Goal: Task Accomplishment & Management: Manage account settings

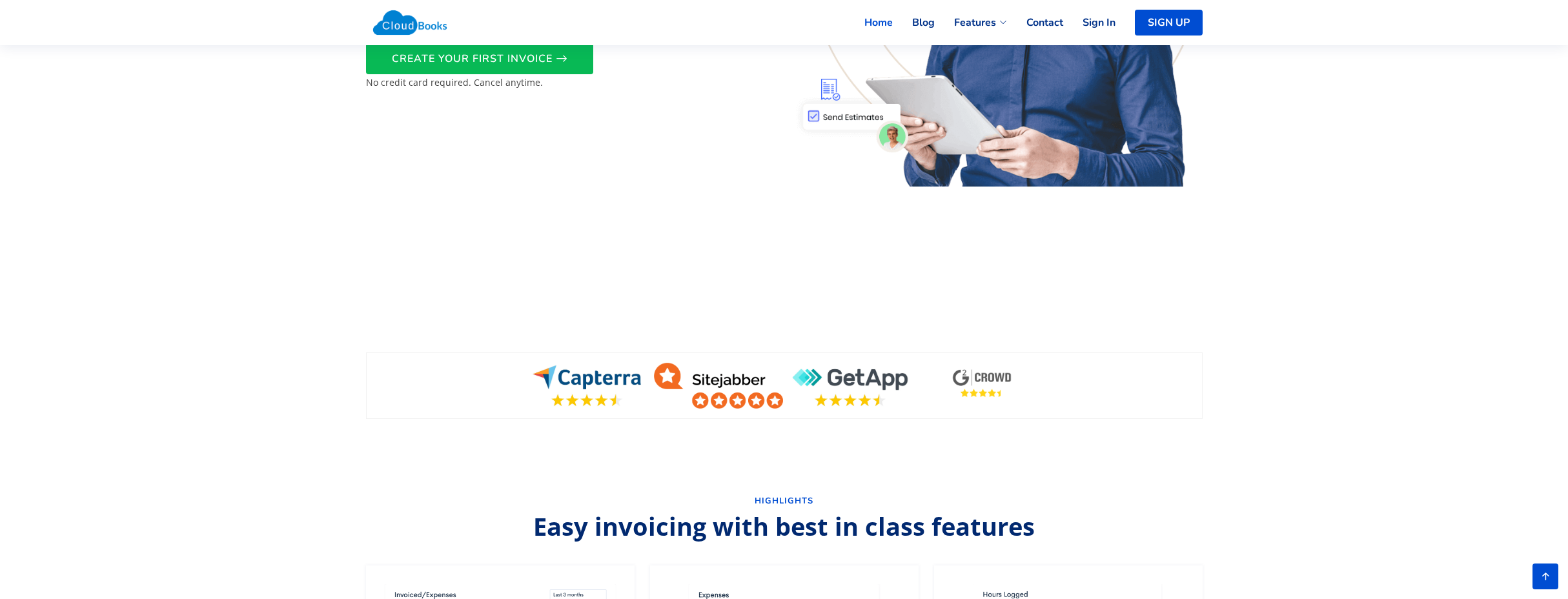
scroll to position [8, 0]
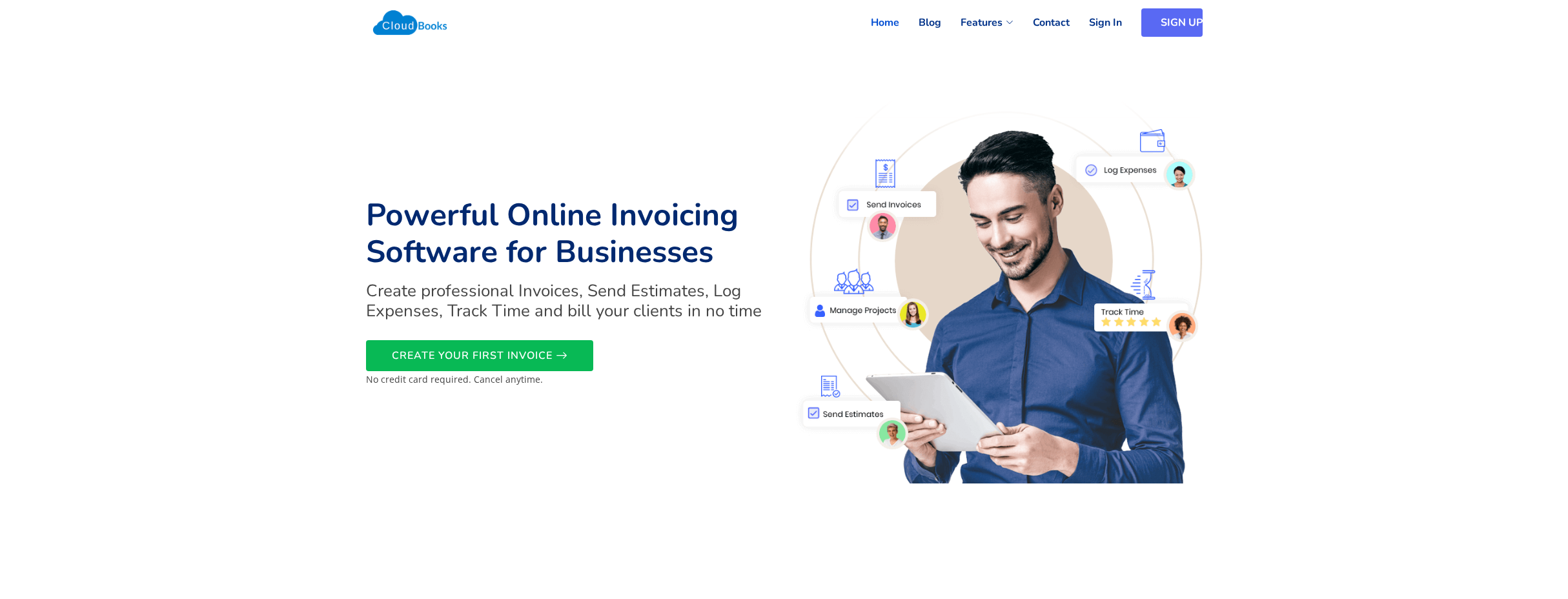
click at [1159, 32] on link "SIGN UP" at bounding box center [1171, 23] width 61 height 29
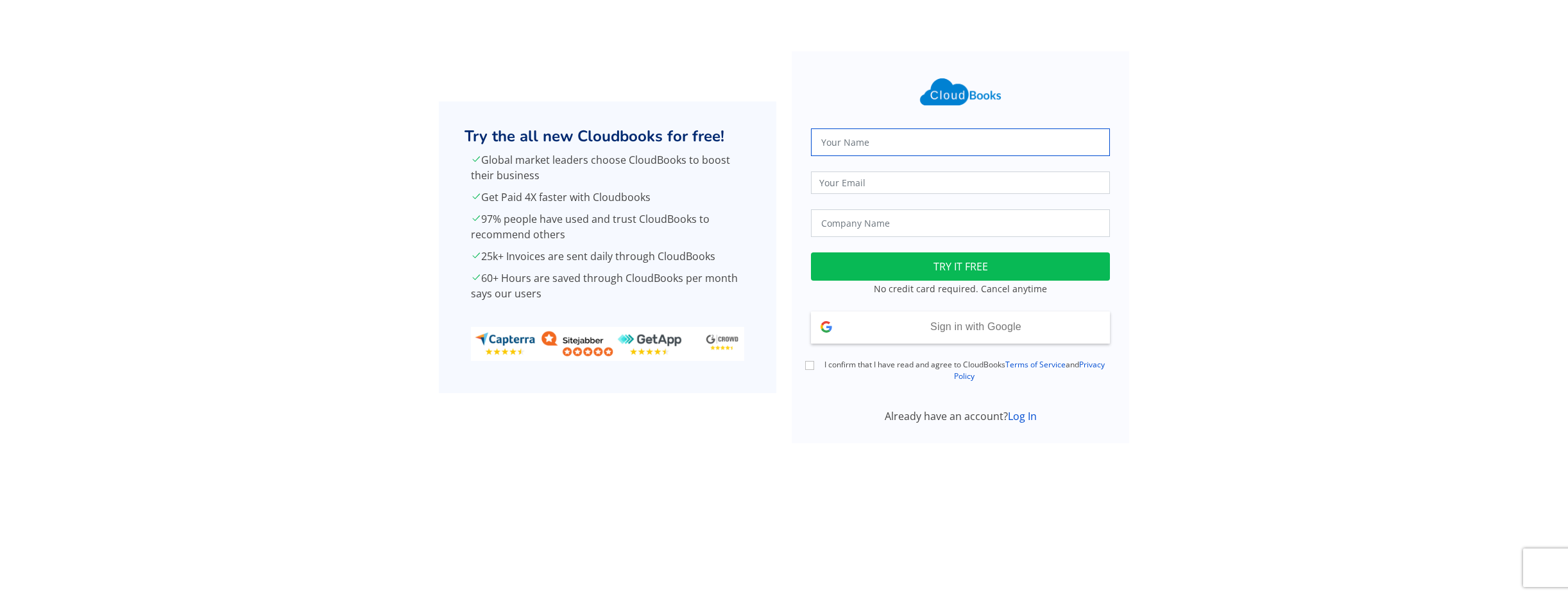
click at [848, 145] on input "text" at bounding box center [961, 142] width 299 height 28
type input "Satu Kampung"
click at [865, 181] on input "email" at bounding box center [961, 182] width 299 height 23
type input "satu.kampung.selayar@gmail.com"
click at [859, 227] on input "text" at bounding box center [961, 222] width 299 height 28
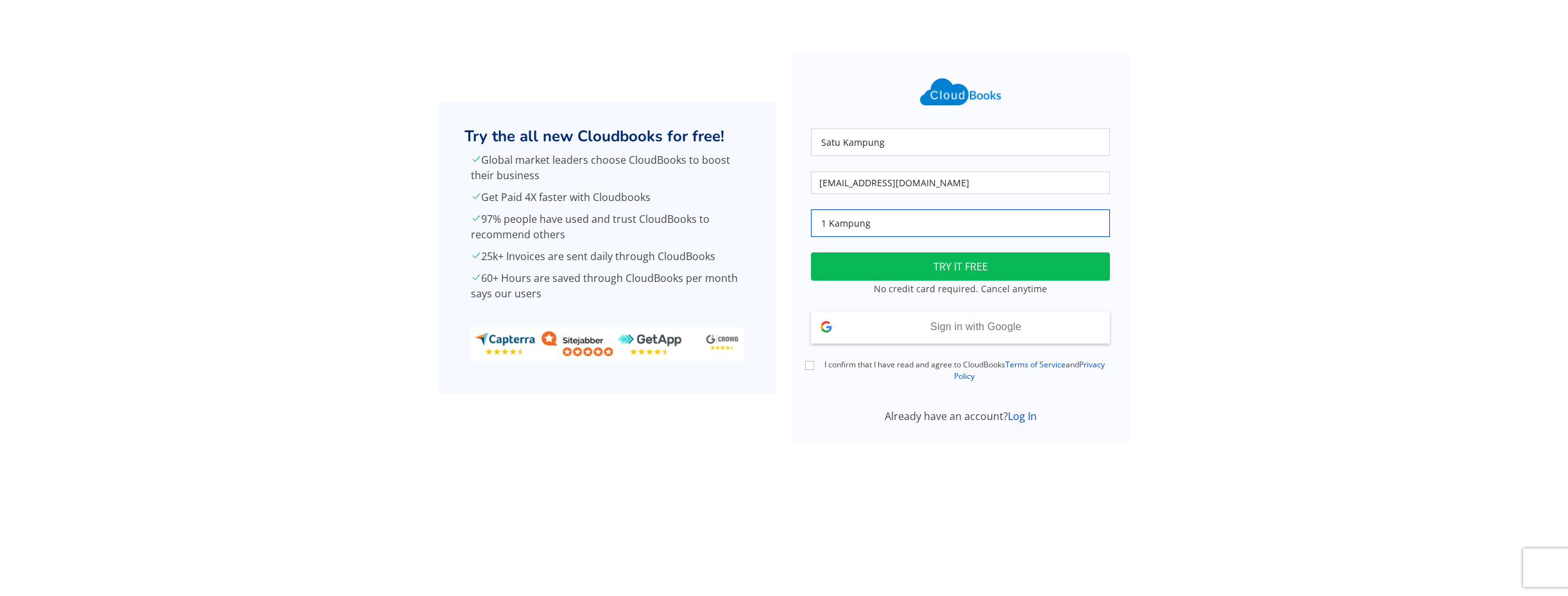
type input "1 Kampung"
click at [814, 365] on div "I confirm that I have read and agree to CloudBooks Terms of Service and Privacy…" at bounding box center [961, 370] width 314 height 23
click at [811, 367] on input "I confirm that I have read and agree to CloudBooks Terms of Service and Privacy…" at bounding box center [809, 365] width 9 height 9
checkbox input "true"
click at [947, 267] on button "TRY IT FREE" at bounding box center [961, 267] width 299 height 28
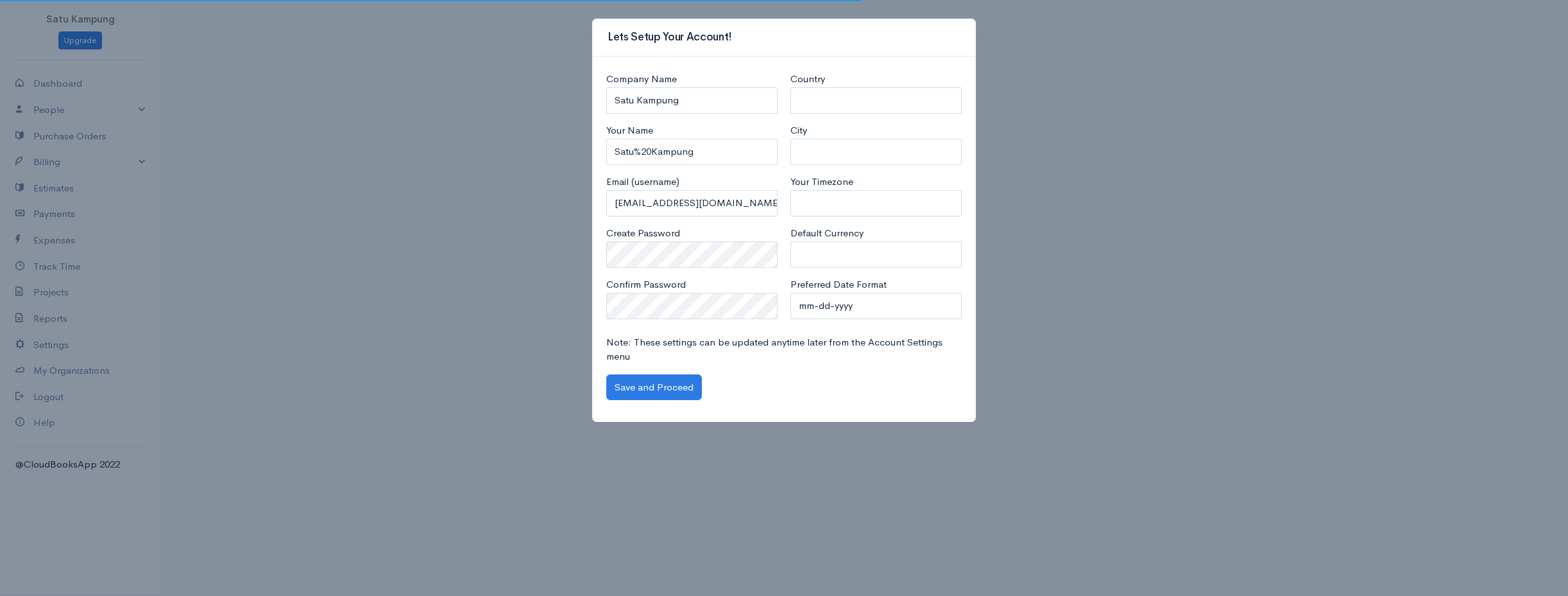
select select "[GEOGRAPHIC_DATA]"
click at [642, 152] on input "Satu%20Kampung" at bounding box center [692, 151] width 171 height 26
drag, startPoint x: 652, startPoint y: 150, endPoint x: 637, endPoint y: 150, distance: 15.0
click at [637, 150] on input "Satu%20Kampung" at bounding box center [692, 151] width 171 height 26
type input "Satu Kampung"
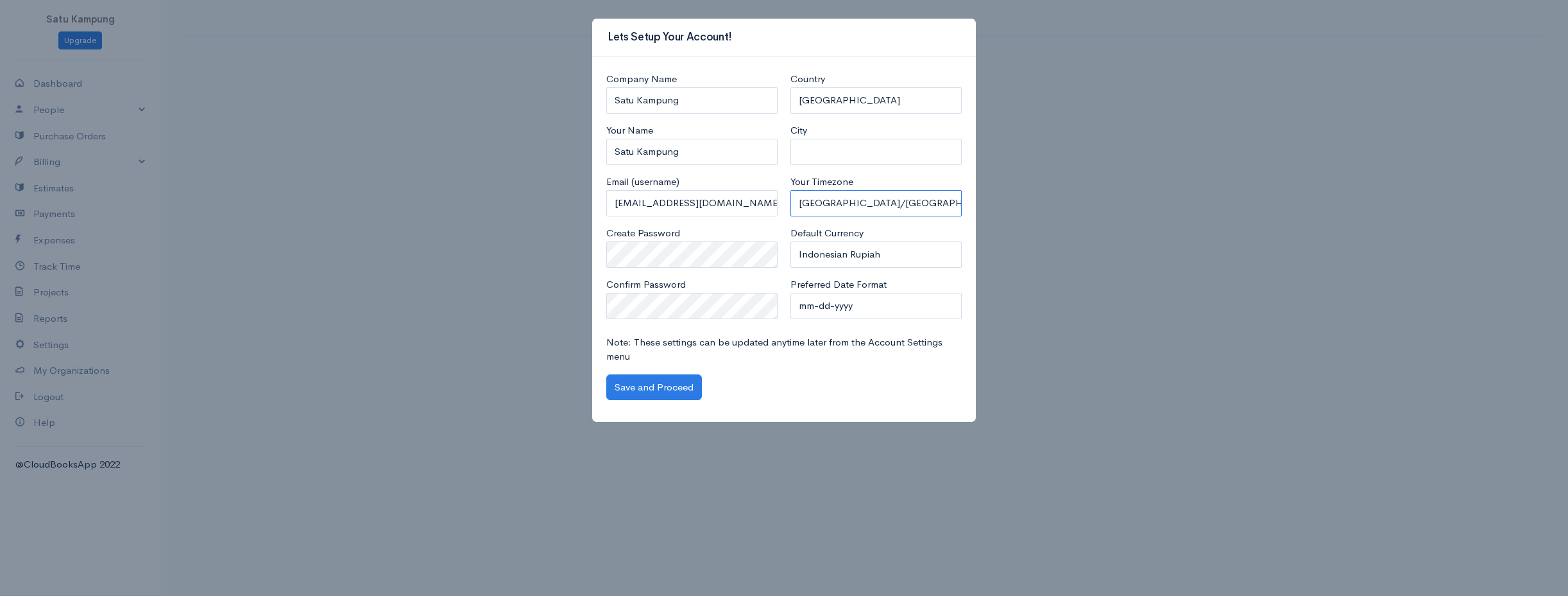
click at [845, 201] on select "Africa/Abidjan Africa/Accra Africa/Addis_Ababa Africa/Algiers Africa/Asmara Afr…" at bounding box center [875, 202] width 171 height 26
select select "237"
click at [790, 190] on select "Africa/Abidjan Africa/Accra Africa/Addis_Ababa Africa/Algiers Africa/Asmara Afr…" at bounding box center [875, 202] width 171 height 26
click at [673, 390] on button "Save and Proceed" at bounding box center [654, 387] width 95 height 26
click at [652, 385] on button "Save and Proceed" at bounding box center [654, 387] width 95 height 26
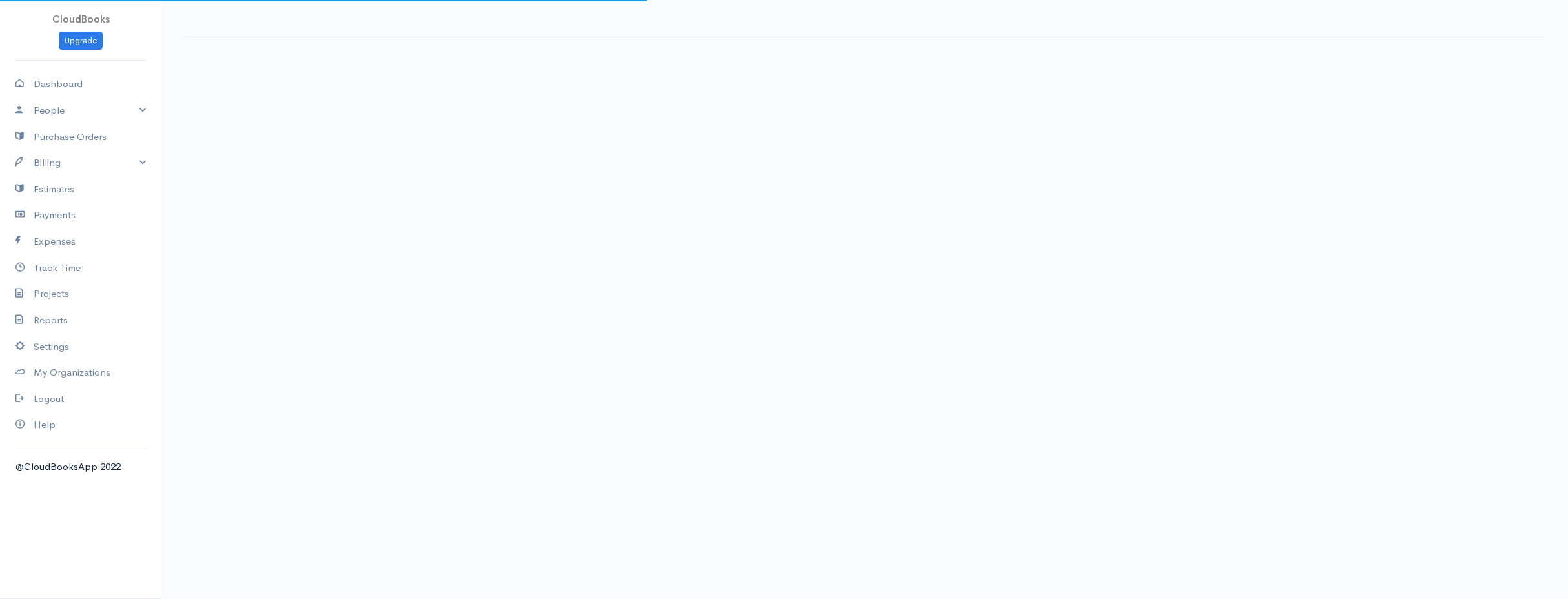
select select "365"
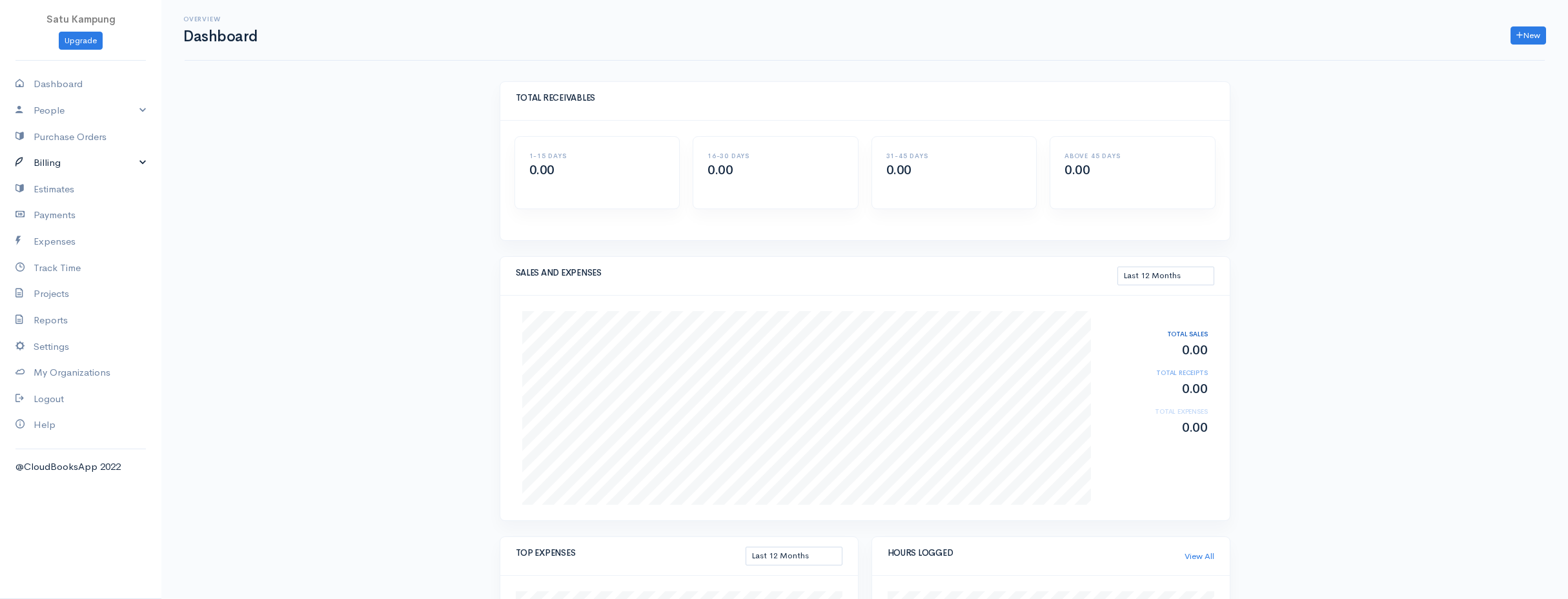
click at [139, 166] on link "Billing" at bounding box center [81, 162] width 161 height 26
click at [139, 166] on link "Billing" at bounding box center [81, 162] width 161 height 26
click at [139, 110] on link "People" at bounding box center [81, 110] width 161 height 26
click at [86, 134] on link "Purchase Orders" at bounding box center [81, 136] width 161 height 26
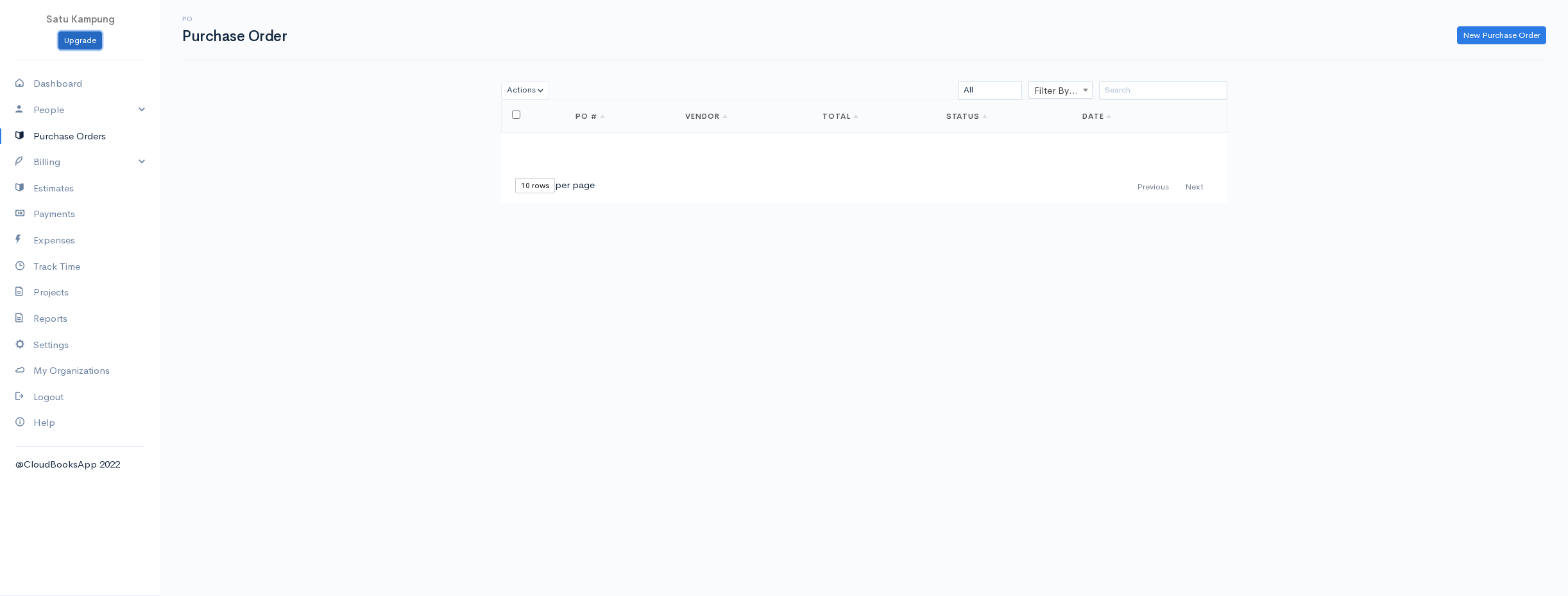
click at [85, 41] on link "Upgrade" at bounding box center [80, 41] width 43 height 18
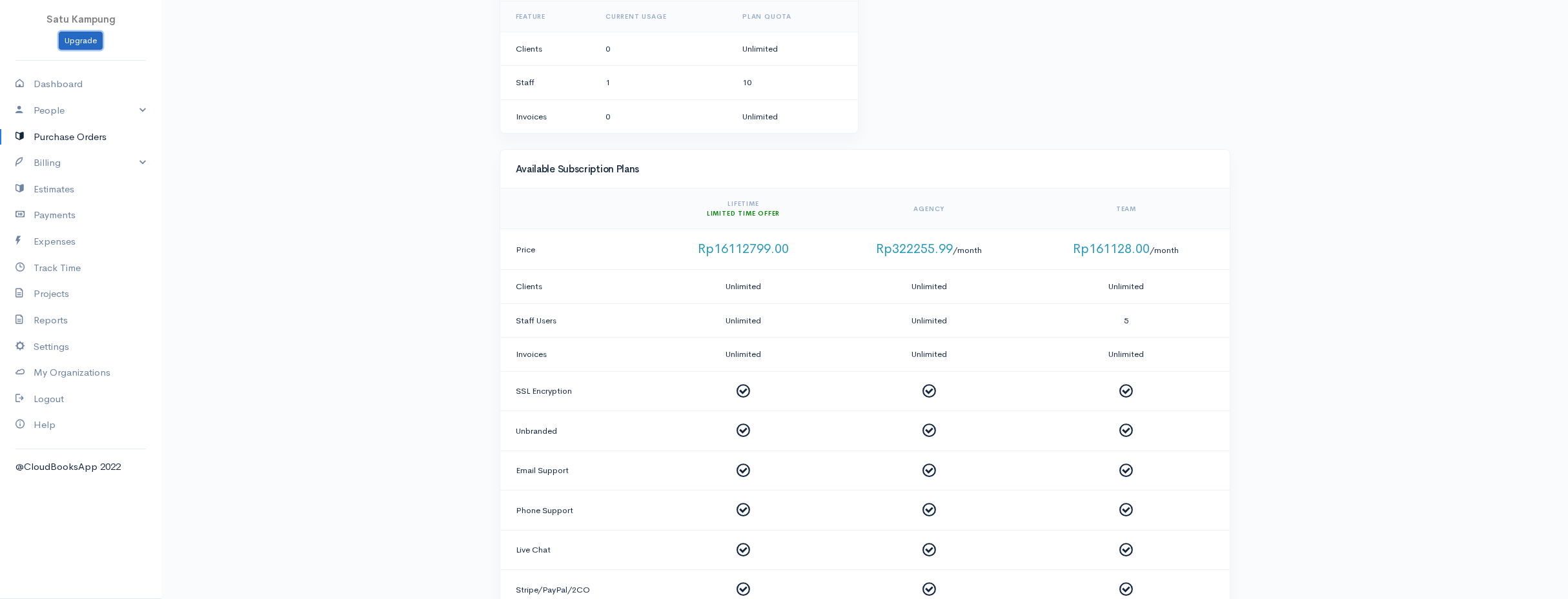
scroll to position [193, 0]
click at [749, 241] on span "Rp16112799.00" at bounding box center [743, 244] width 91 height 16
click at [63, 219] on link "Payments" at bounding box center [81, 214] width 161 height 26
